Goal: Check status

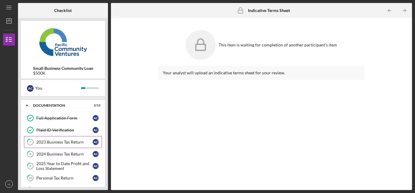
scroll to position [12, 0]
click at [71, 140] on div "2023 Business Tax Return" at bounding box center [64, 141] width 56 height 5
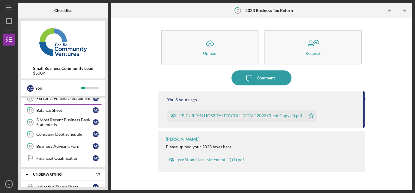
scroll to position [116, 0]
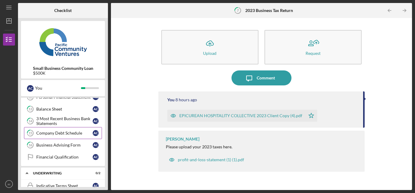
click at [56, 136] on link "15 Company Debt Schedule a c" at bounding box center [63, 133] width 78 height 12
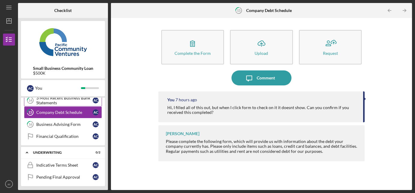
scroll to position [153, 0]
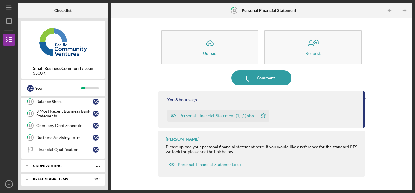
scroll to position [125, 0]
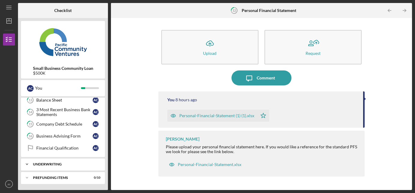
click at [60, 160] on div "Icon/Expander Underwriting 0 / 2" at bounding box center [63, 165] width 84 height 12
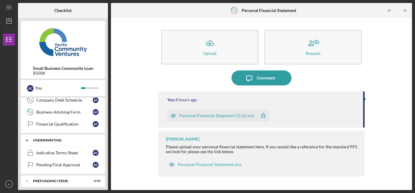
scroll to position [153, 0]
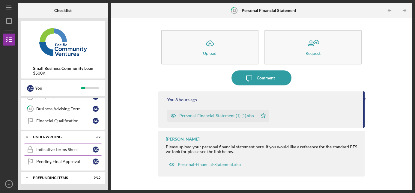
click at [63, 151] on div "Indicative Terms Sheet" at bounding box center [64, 149] width 56 height 5
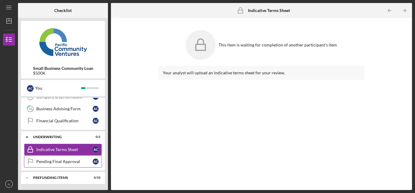
click at [66, 159] on link "Pending Final Approval Pending Final Approval a c" at bounding box center [63, 162] width 78 height 12
